Goal: Check status: Check status

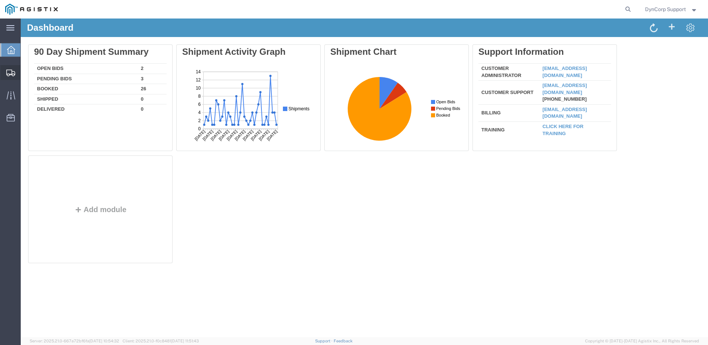
click at [7, 73] on icon at bounding box center [10, 73] width 9 height 7
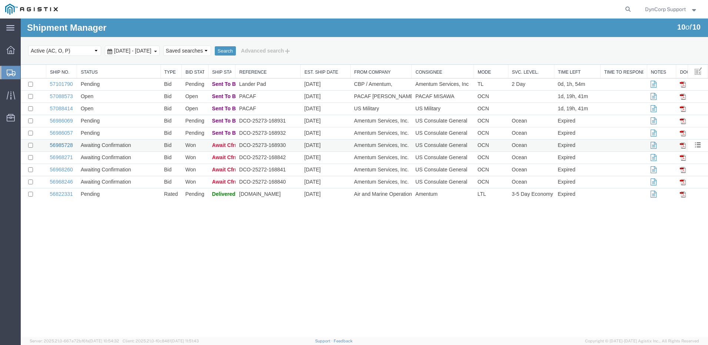
click at [65, 144] on link "56985728" at bounding box center [61, 145] width 23 height 6
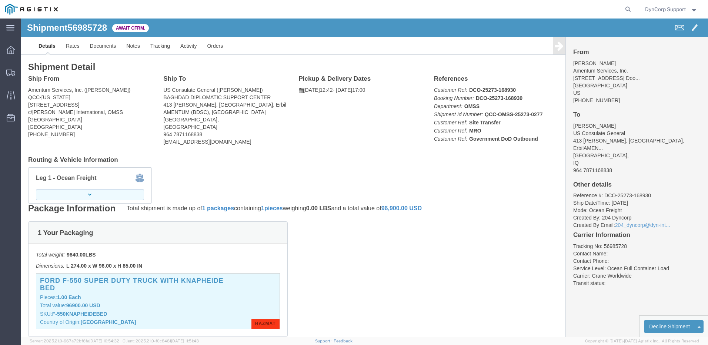
click button "button"
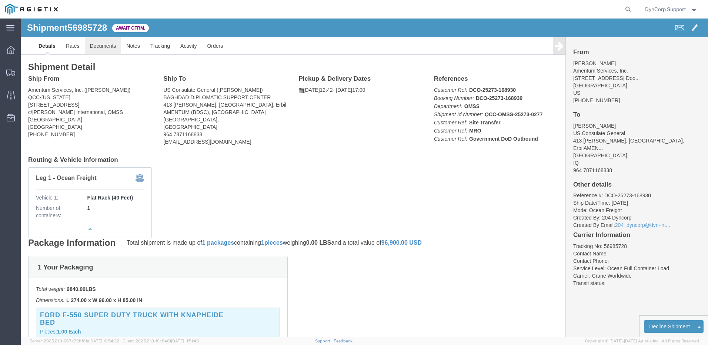
click link "Documents"
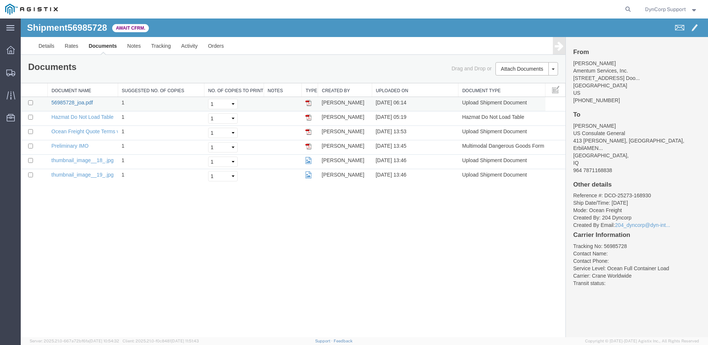
click at [57, 104] on link "56985728_joa.pdf" at bounding box center [71, 103] width 41 height 6
click at [79, 159] on link "thumbnail_image__18_.jpg" at bounding box center [82, 160] width 62 height 6
click at [65, 174] on link "thumbnail_image__19_.jpg" at bounding box center [82, 175] width 62 height 6
click at [70, 145] on link "Preliminary IMO" at bounding box center [69, 146] width 37 height 6
click at [120, 258] on div "Shipment 56985728 6 of 6 Await Cfrm. Details Rates Documents Notes Tracking Act…" at bounding box center [365, 178] width 688 height 319
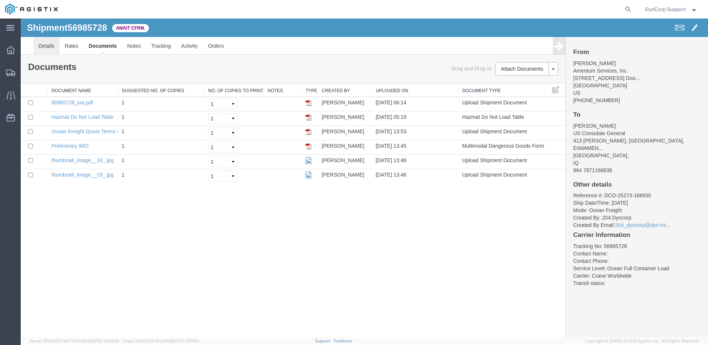
click at [51, 51] on link "Details" at bounding box center [46, 46] width 26 height 18
